Goal: Contribute content

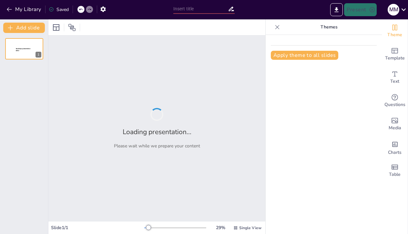
type input "Desafiando las Modas: Ser Protagonistas del [PERSON_NAME][DEMOGRAPHIC_DATA]"
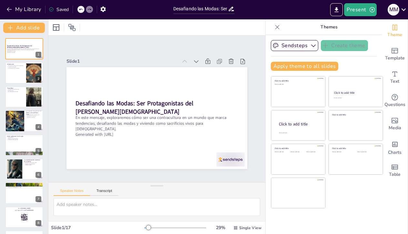
checkbox input "true"
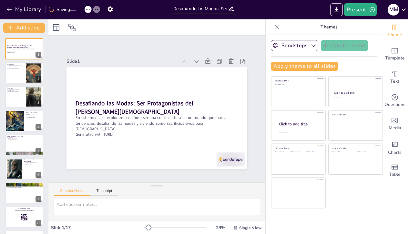
checkbox input "true"
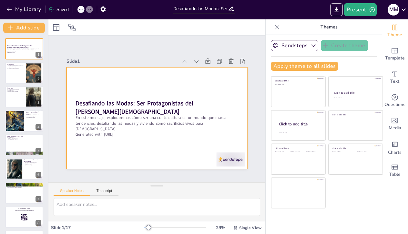
checkbox input "true"
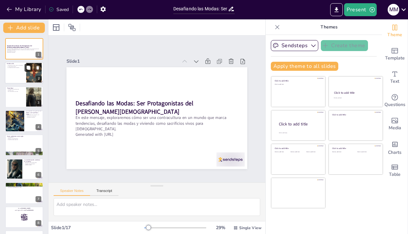
click at [25, 69] on button at bounding box center [29, 68] width 8 height 8
type textarea "La contracultura es un tema relevante para los jóvenes, especialmente en un mun…"
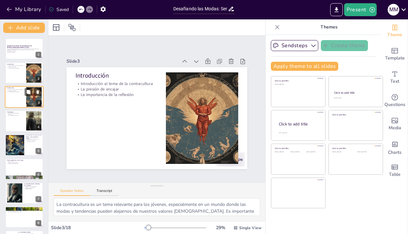
checkbox input "true"
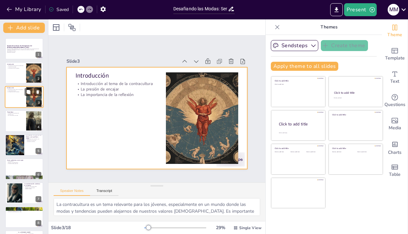
checkbox input "true"
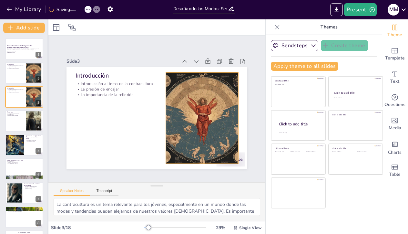
checkbox input "true"
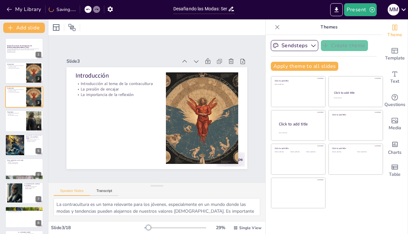
checkbox input "true"
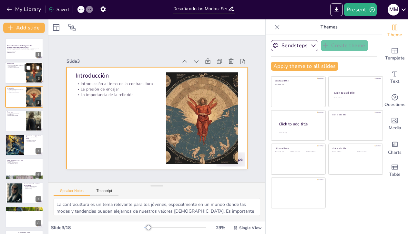
checkbox input "true"
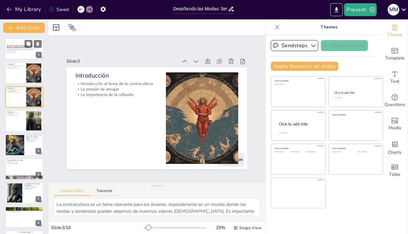
checkbox input "true"
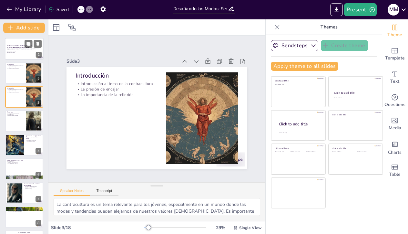
checkbox input "true"
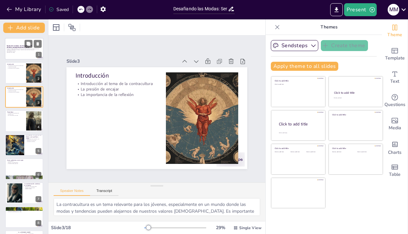
click at [19, 47] on p "Desafiando las Modas: Ser Protagonistas del [PERSON_NAME][DEMOGRAPHIC_DATA]" at bounding box center [24, 47] width 35 height 4
checkbox input "true"
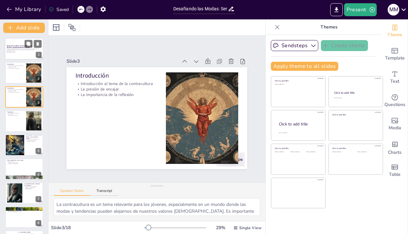
checkbox input "true"
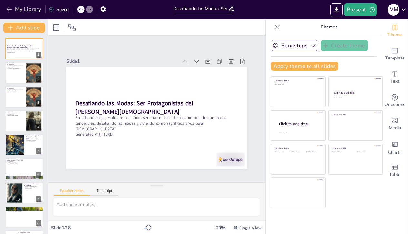
checkbox input "true"
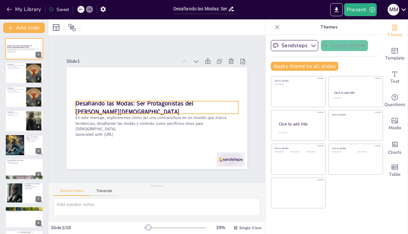
checkbox input "true"
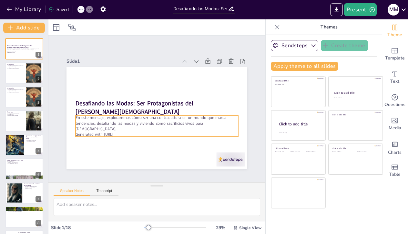
checkbox input "true"
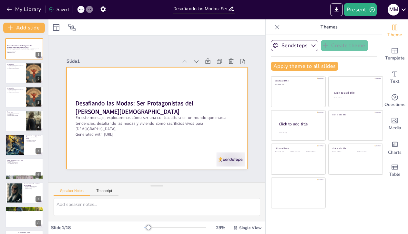
checkbox input "true"
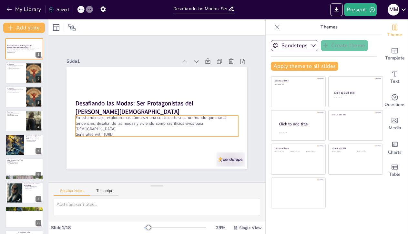
checkbox input "true"
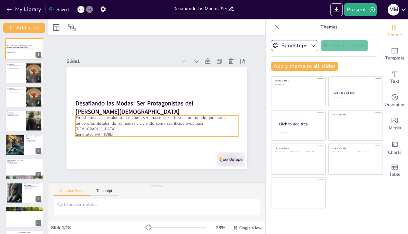
checkbox input "true"
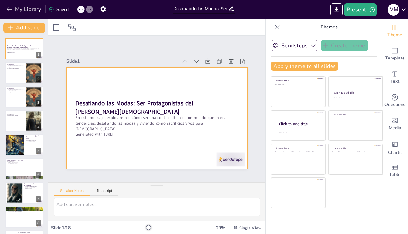
checkbox input "true"
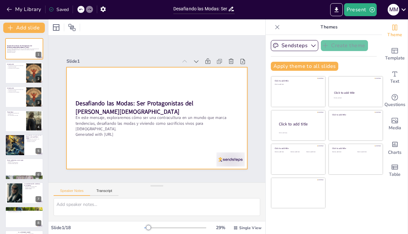
checkbox input "true"
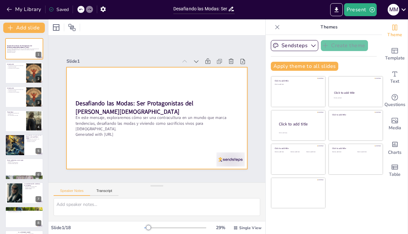
checkbox input "true"
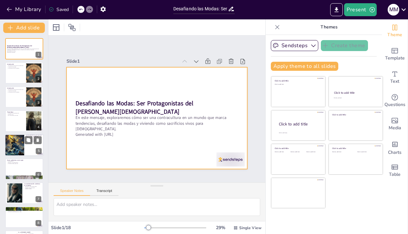
checkbox input "true"
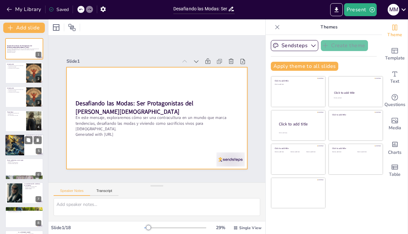
checkbox input "true"
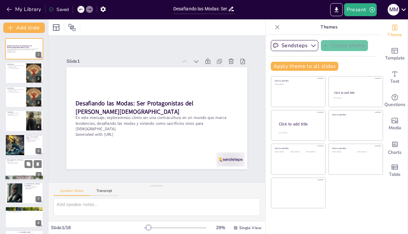
checkbox input "true"
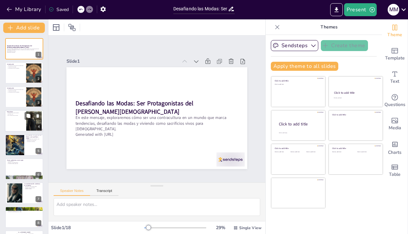
scroll to position [25, 0]
checkbox input "true"
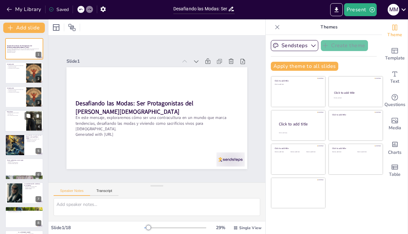
checkbox input "true"
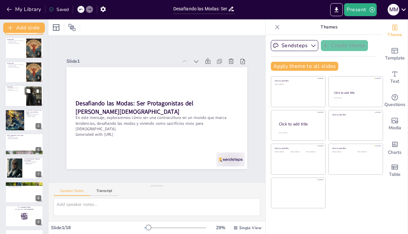
click at [24, 94] on div at bounding box center [24, 96] width 39 height 22
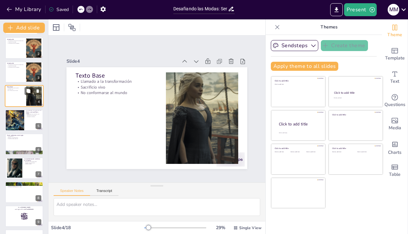
type textarea "La transformación es un proceso continuo que requiere esfuerzo y dedicación. Al…"
checkbox input "true"
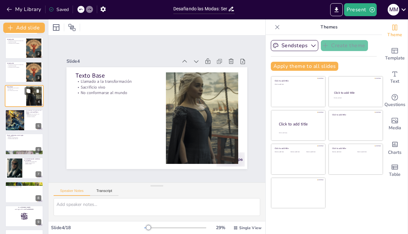
checkbox input "true"
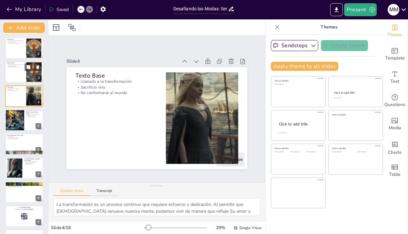
checkbox input "true"
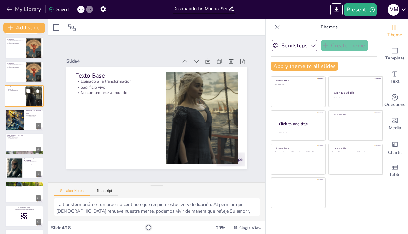
checkbox input "true"
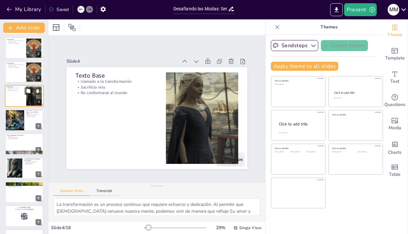
scroll to position [0, 0]
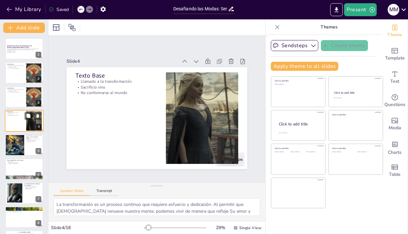
checkbox input "true"
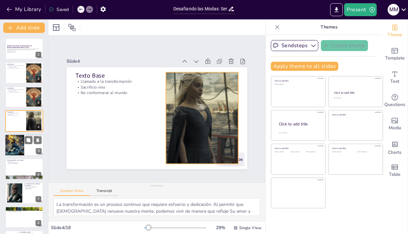
checkbox input "true"
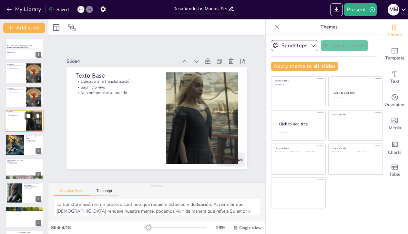
checkbox input "true"
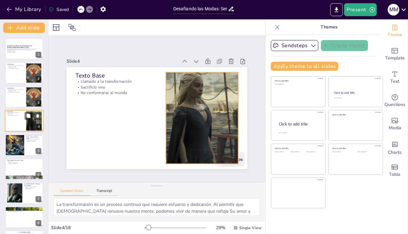
checkbox input "true"
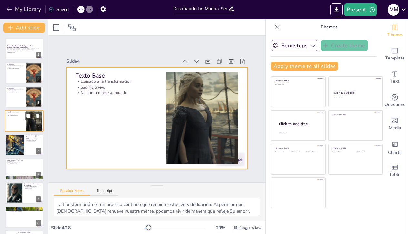
click at [22, 122] on div at bounding box center [24, 121] width 39 height 22
checkbox input "true"
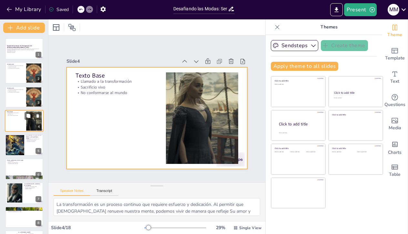
checkbox input "true"
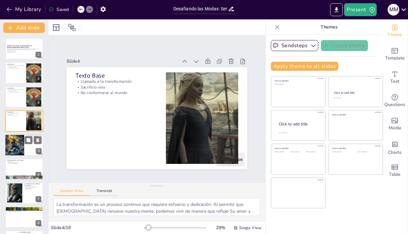
checkbox input "true"
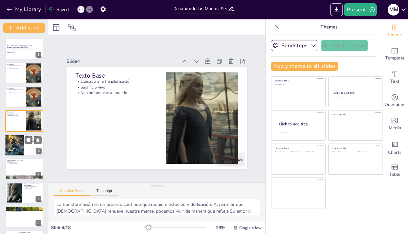
click at [16, 148] on div at bounding box center [15, 145] width 22 height 22
type textarea "Entender el significado de ser un sacrificio vivo es vital para nuestra vida [D…"
checkbox input "true"
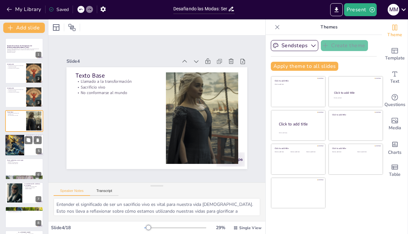
checkbox input "true"
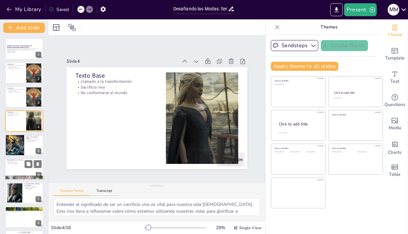
checkbox input "true"
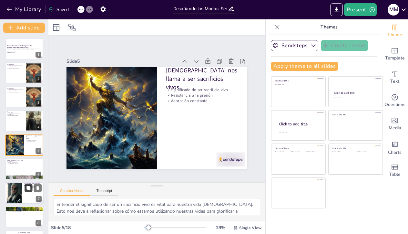
scroll to position [11, 0]
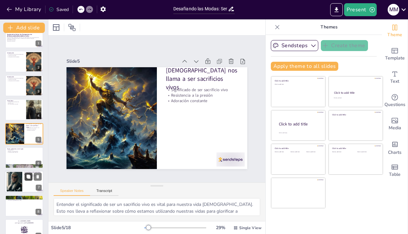
checkbox input "true"
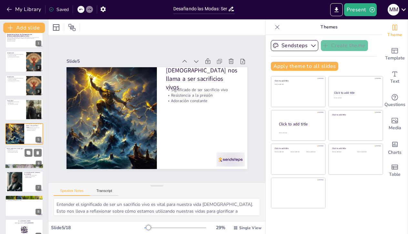
checkbox input "true"
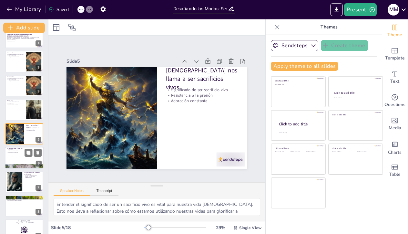
checkbox input "true"
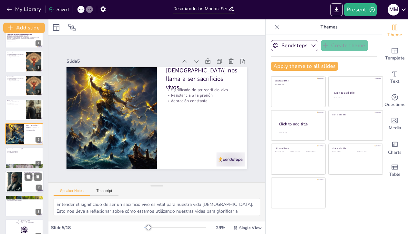
checkbox input "true"
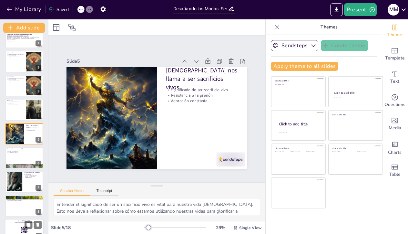
scroll to position [53, 0]
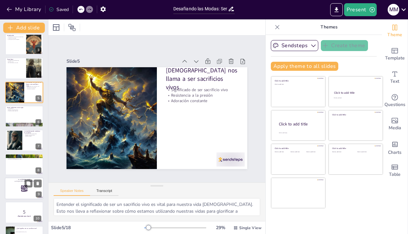
click at [20, 188] on div at bounding box center [24, 188] width 39 height 22
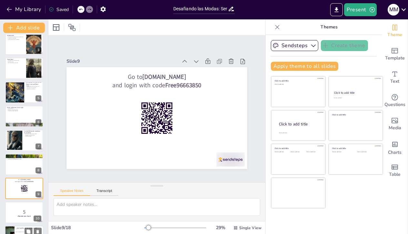
scroll to position [108, 0]
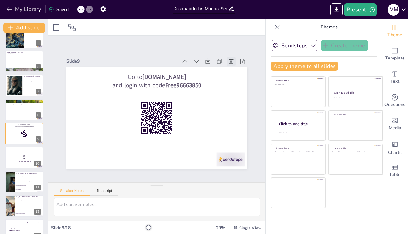
click at [232, 66] on icon at bounding box center [235, 69] width 7 height 7
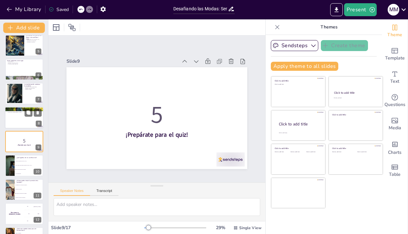
click at [26, 119] on div at bounding box center [24, 118] width 39 height 22
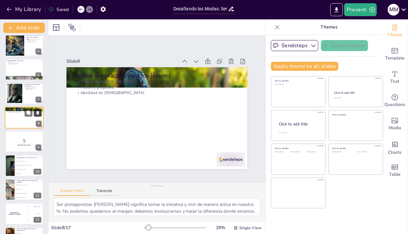
scroll to position [83, 0]
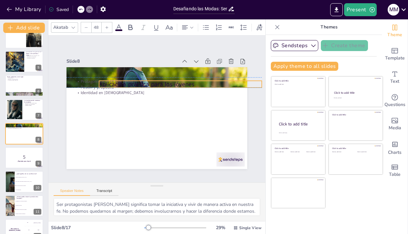
drag, startPoint x: 76, startPoint y: 75, endPoint x: 102, endPoint y: 82, distance: 27.0
click at [102, 77] on div "Aplicación práctica para los jóvenes Protagonistas del [PERSON_NAME] y propósit…" at bounding box center [161, 67] width 180 height 19
click at [29, 104] on icon at bounding box center [28, 104] width 4 height 4
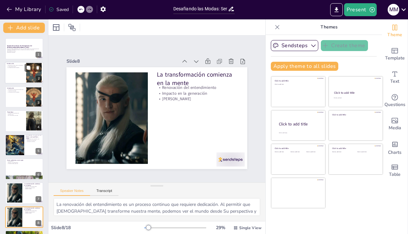
scroll to position [15, 0]
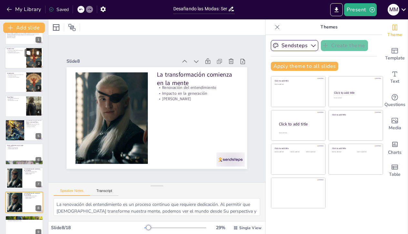
click at [16, 58] on div at bounding box center [24, 58] width 39 height 22
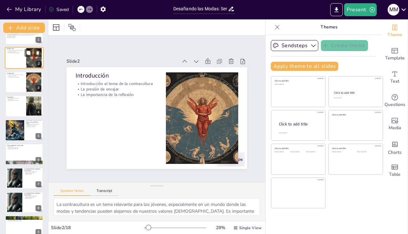
scroll to position [0, 0]
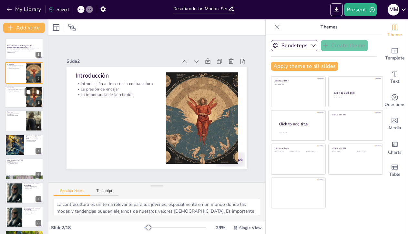
click at [17, 93] on div at bounding box center [24, 97] width 39 height 22
click at [21, 97] on div at bounding box center [24, 97] width 39 height 22
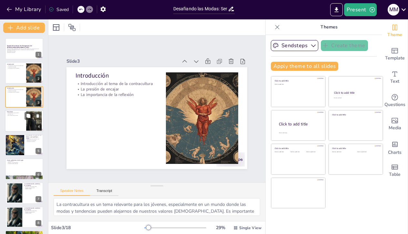
click at [26, 123] on div at bounding box center [33, 121] width 35 height 20
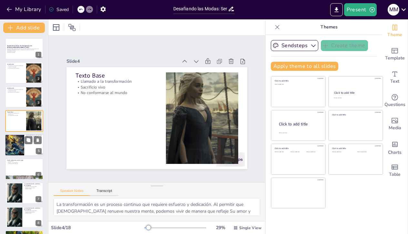
click at [24, 147] on div at bounding box center [15, 145] width 22 height 22
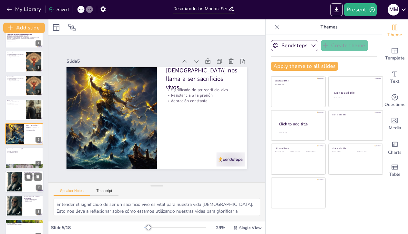
click at [21, 180] on div at bounding box center [15, 182] width 20 height 20
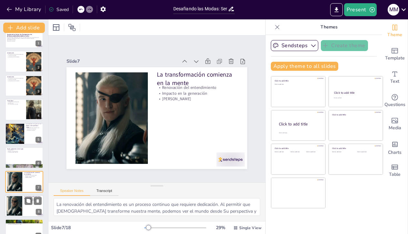
scroll to position [59, 0]
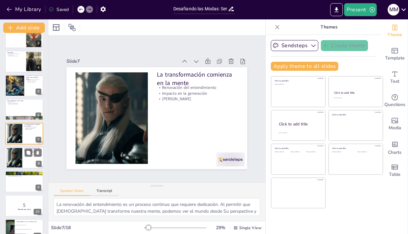
click at [20, 156] on div at bounding box center [15, 158] width 20 height 20
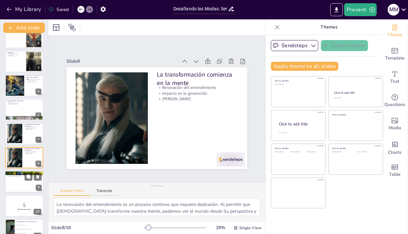
scroll to position [83, 0]
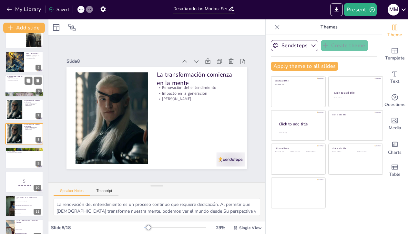
click at [23, 82] on div at bounding box center [24, 86] width 39 height 22
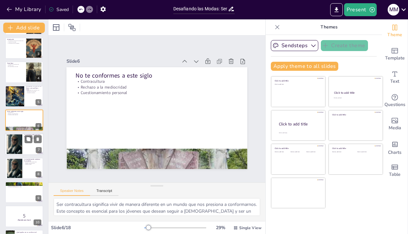
scroll to position [42, 0]
